Goal: Use online tool/utility: Utilize a website feature to perform a specific function

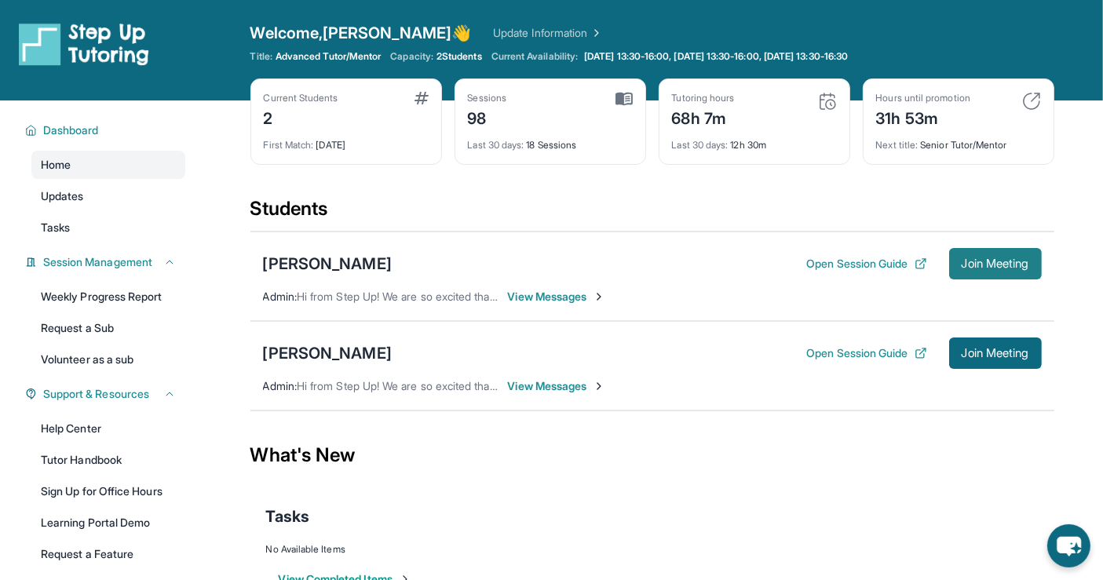
click at [994, 260] on span "Join Meeting" at bounding box center [996, 263] width 68 height 9
click at [975, 261] on span "Join Meeting" at bounding box center [996, 263] width 68 height 9
click at [1007, 349] on span "Join Meeting" at bounding box center [996, 353] width 68 height 9
